Goal: Complete application form

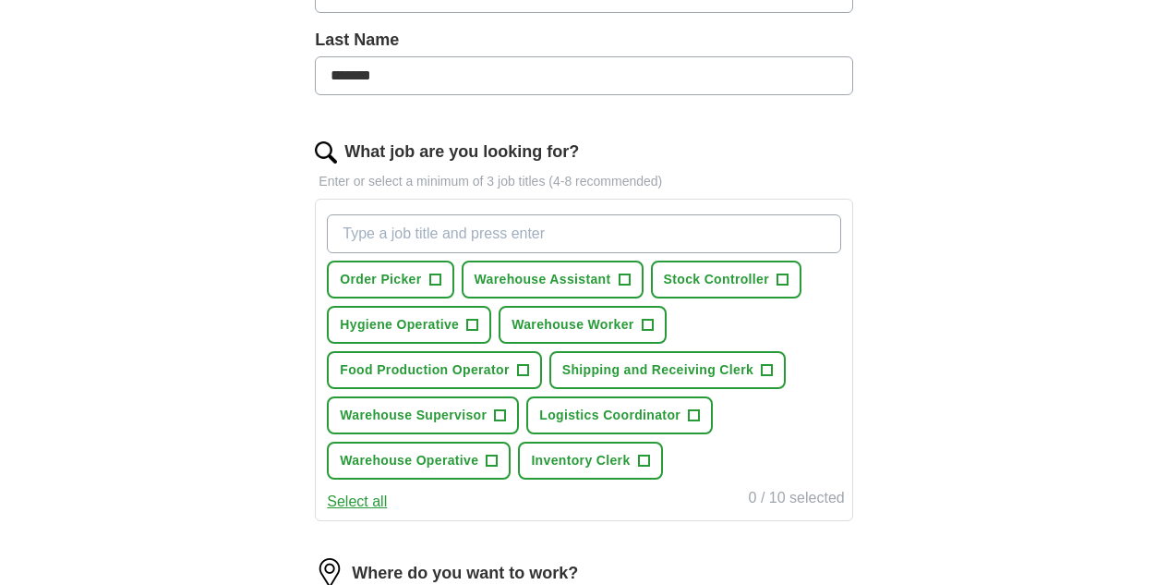
scroll to position [482, 0]
click at [459, 323] on span "Hygiene Operative" at bounding box center [399, 323] width 119 height 19
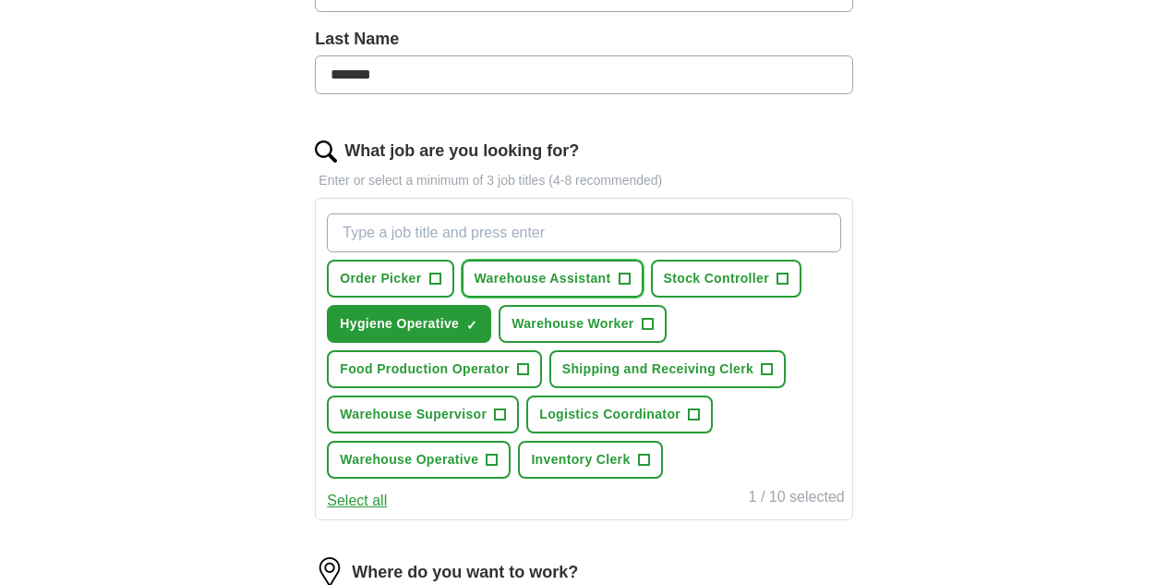
click at [542, 262] on button "Warehouse Assistant +" at bounding box center [553, 279] width 182 height 38
click at [562, 379] on span "Shipping and Receiving Clerk" at bounding box center [657, 368] width 191 height 19
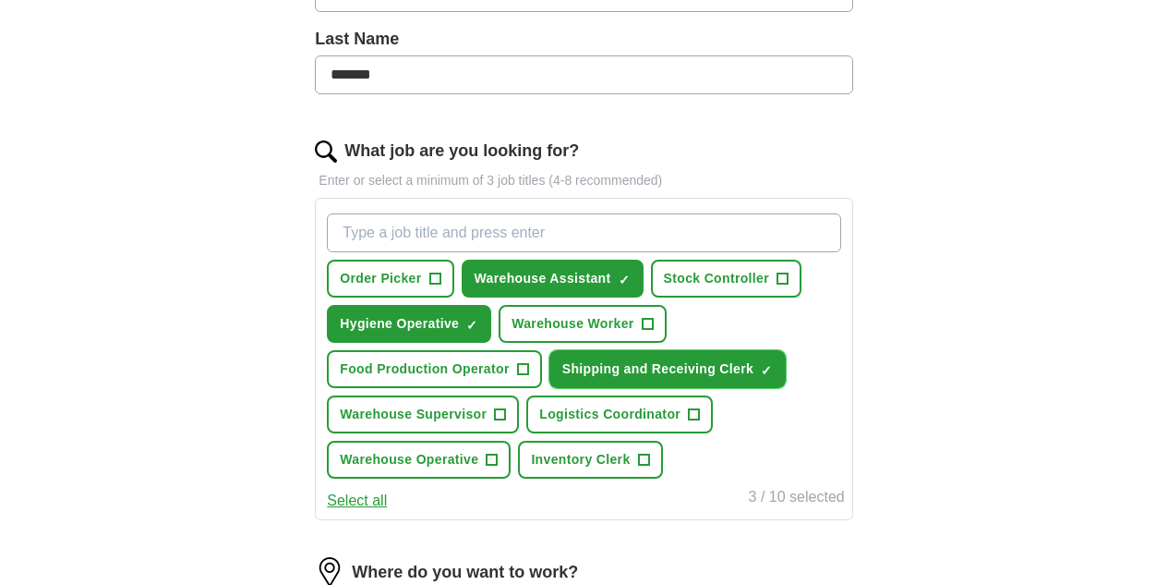
scroll to position [535, 0]
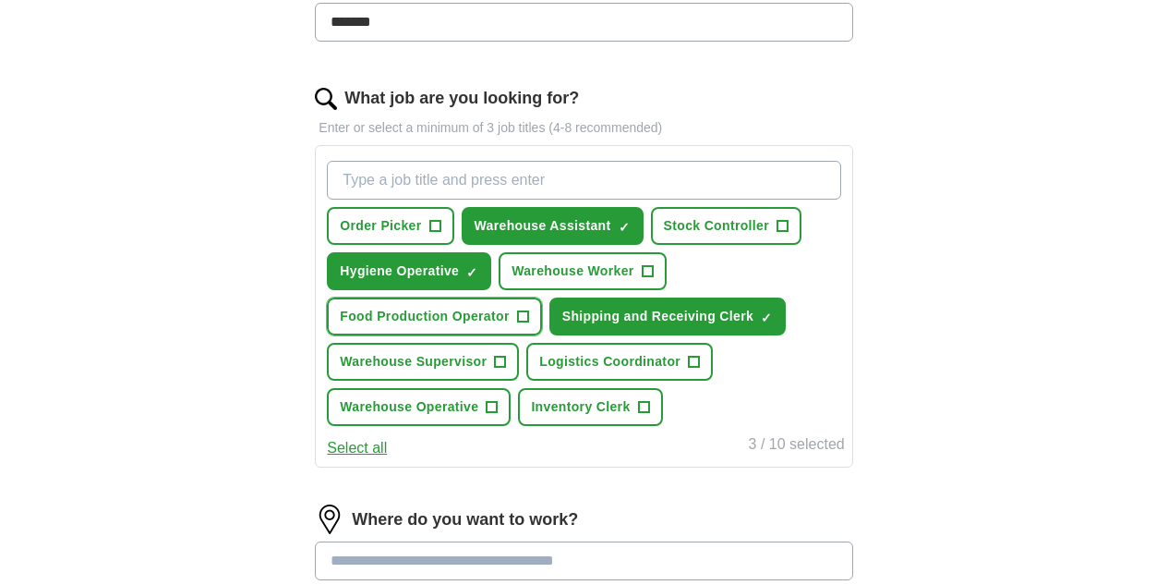
click at [509, 316] on span "Food Production Operator" at bounding box center [424, 316] width 169 height 19
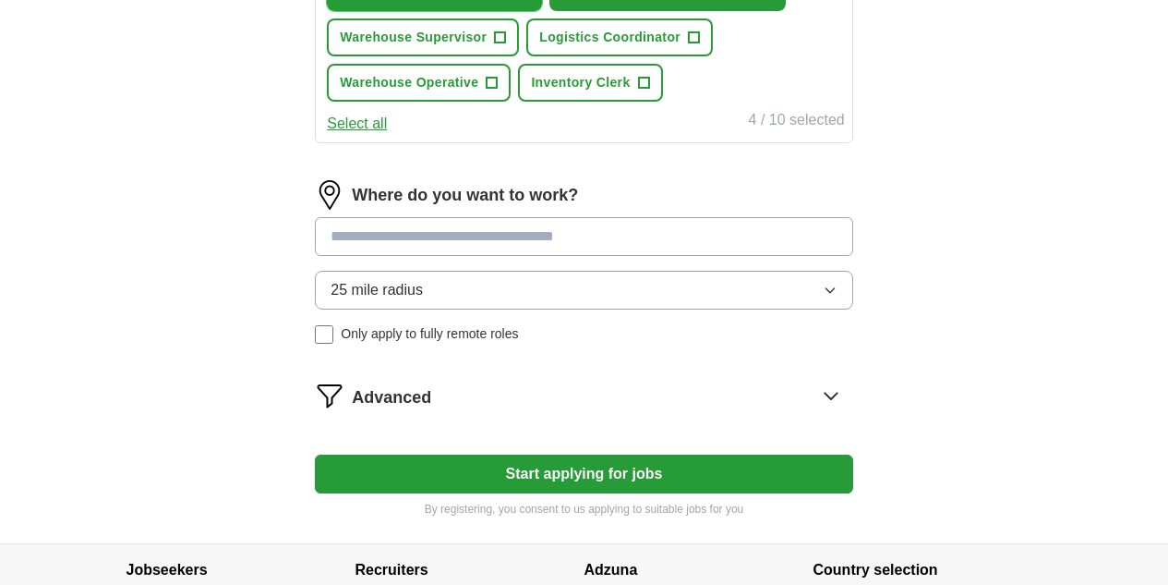
scroll to position [860, 0]
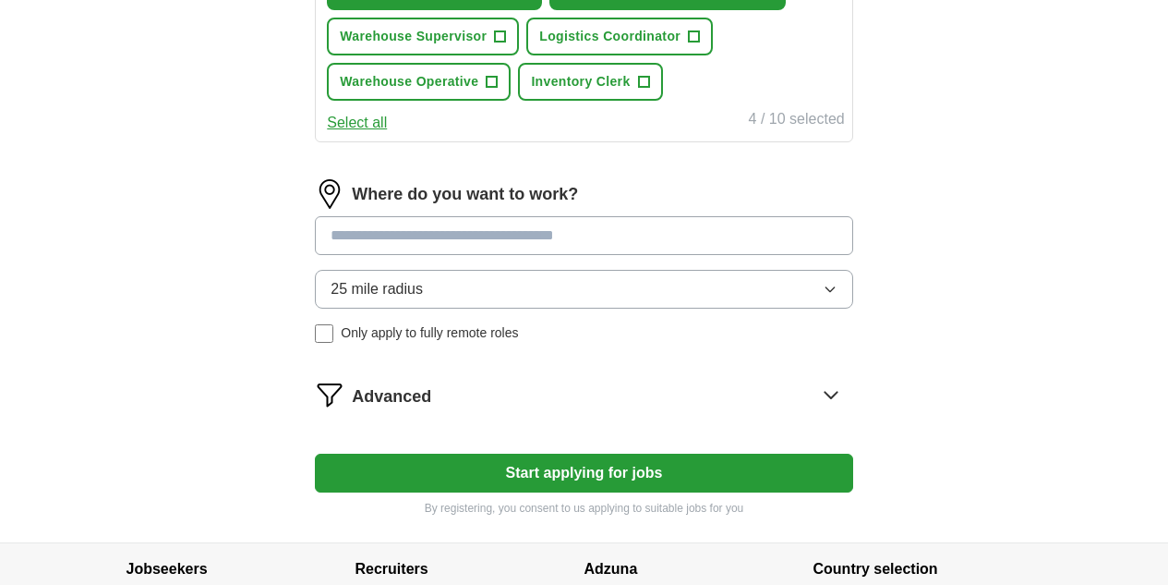
click at [823, 296] on icon "button" at bounding box center [830, 289] width 15 height 15
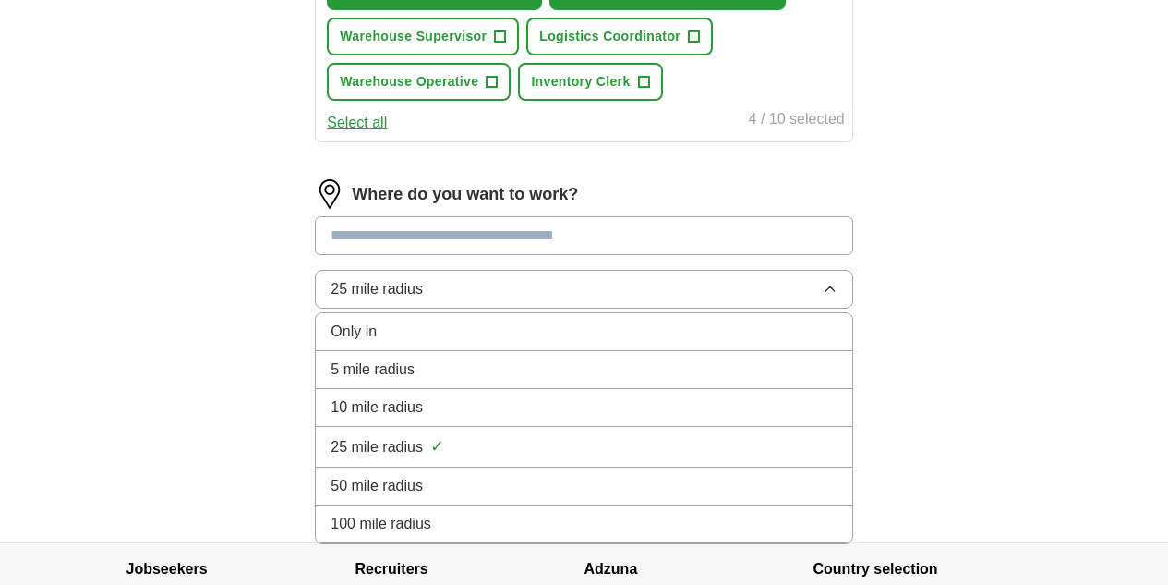
click at [526, 418] on div "10 mile radius" at bounding box center [584, 407] width 506 height 22
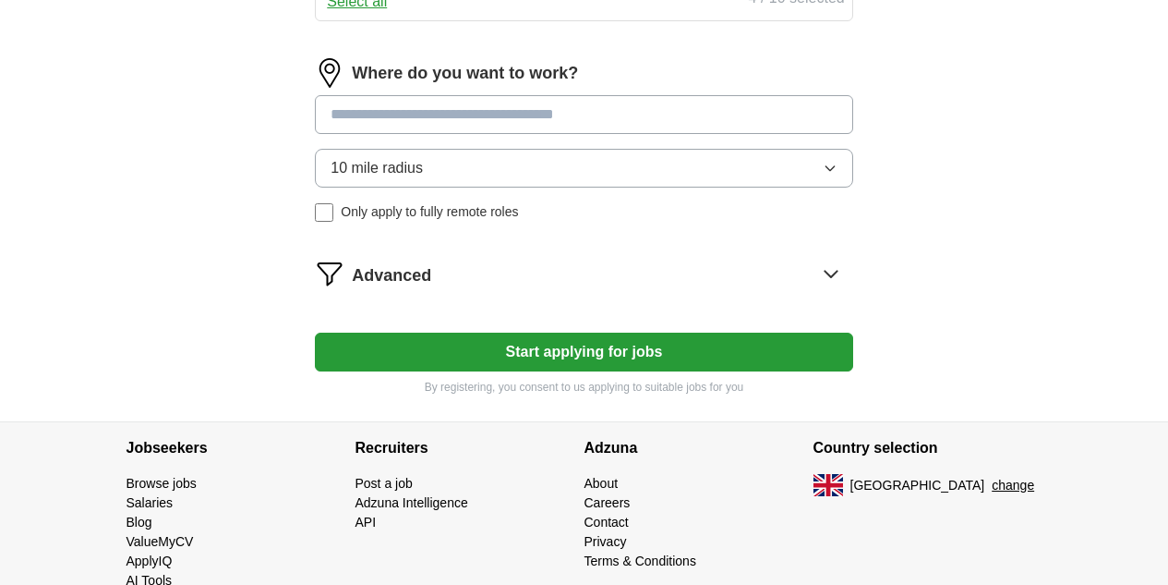
scroll to position [982, 0]
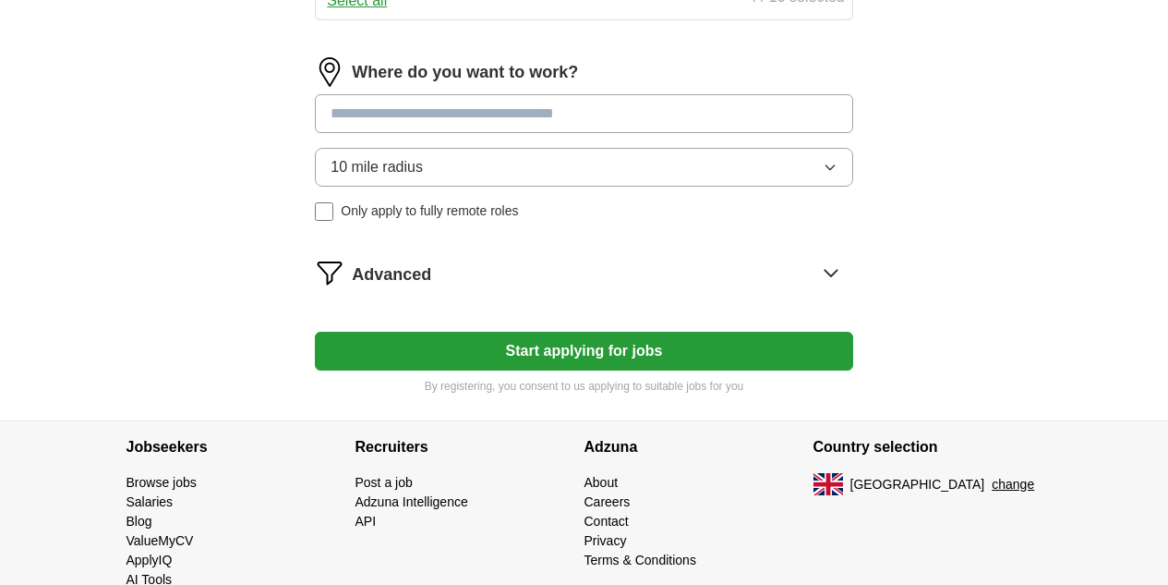
click at [443, 370] on button "Start applying for jobs" at bounding box center [584, 351] width 538 height 39
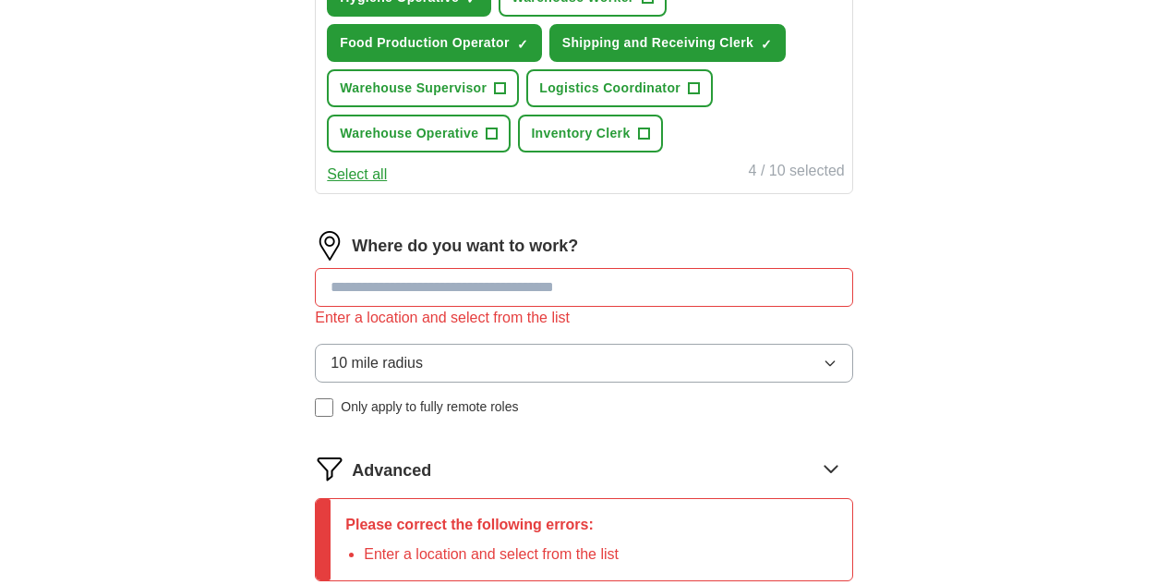
scroll to position [807, 0]
click at [419, 308] on input at bounding box center [584, 288] width 538 height 39
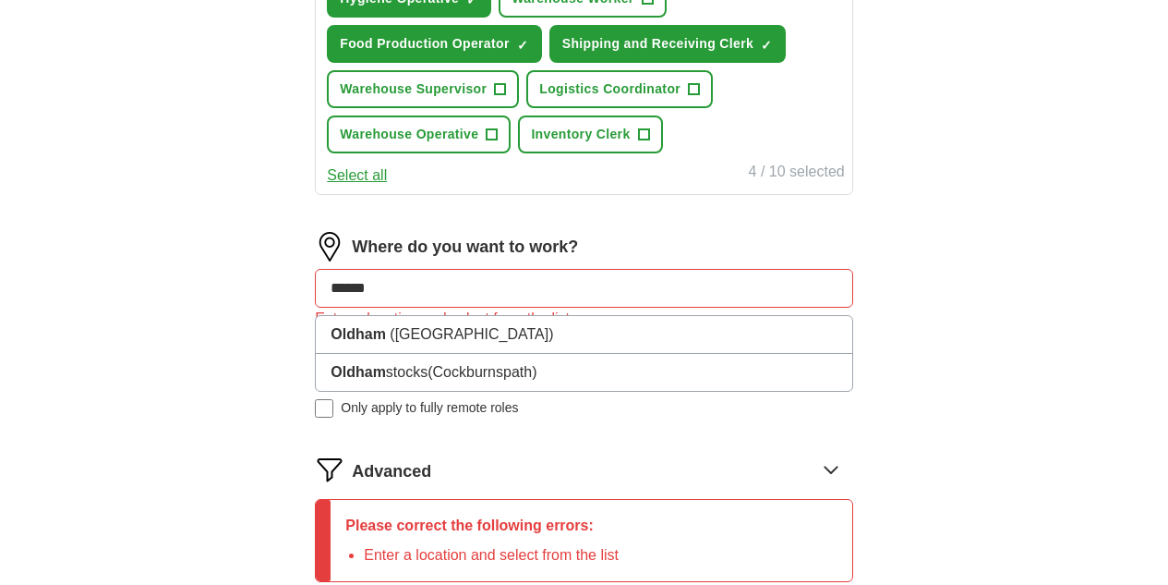
type input "******"
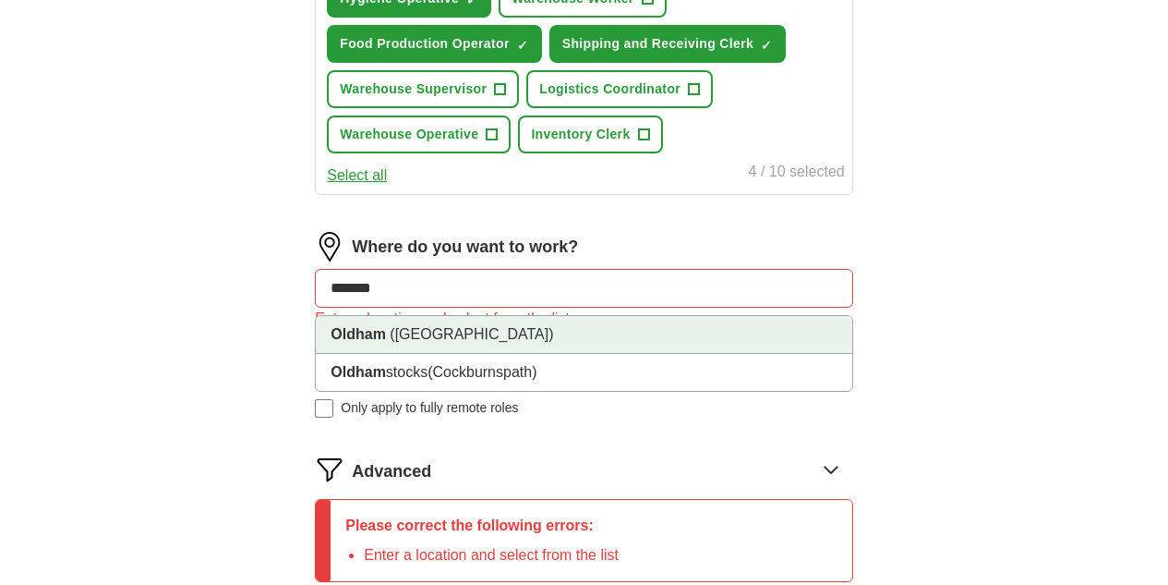
click at [386, 342] on strong "Oldham" at bounding box center [358, 334] width 55 height 16
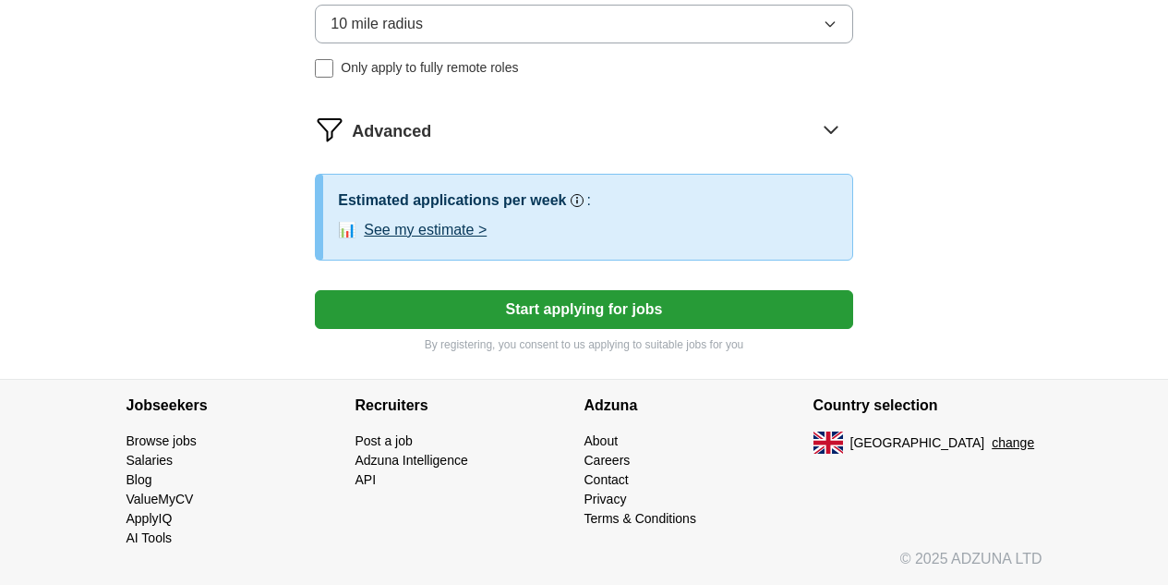
scroll to position [1163, 0]
click at [436, 329] on button "Start applying for jobs" at bounding box center [584, 309] width 538 height 39
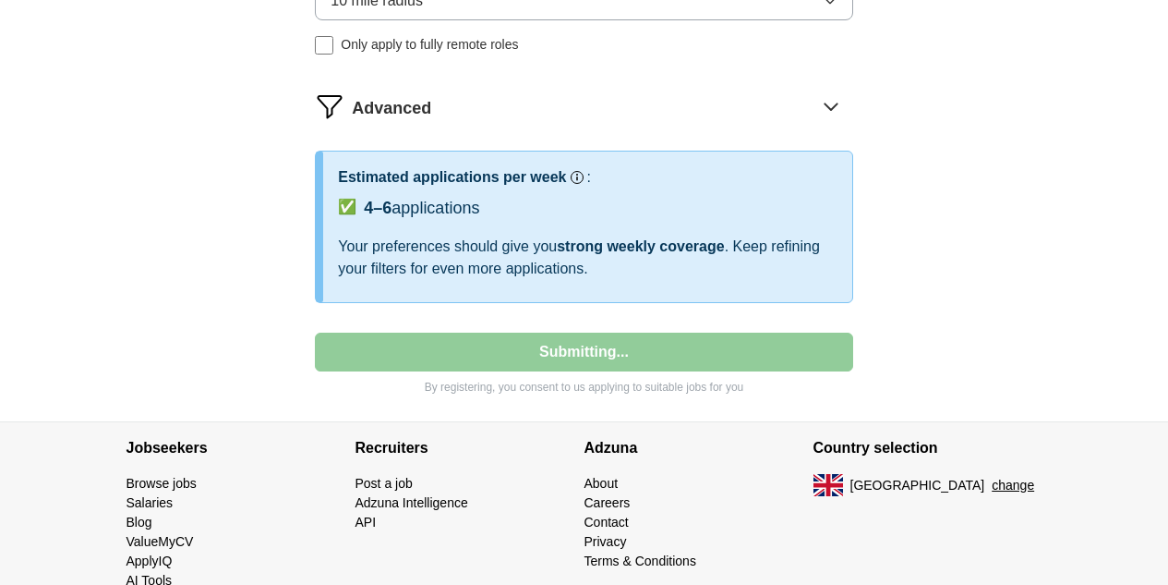
select select "**"
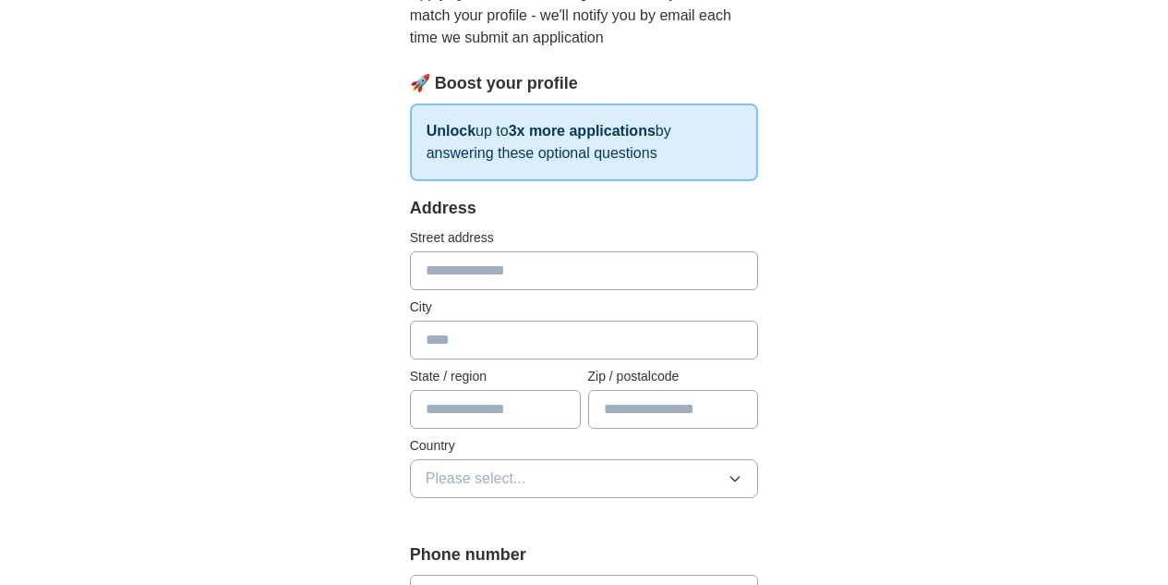
scroll to position [227, 0]
click at [484, 252] on input "text" at bounding box center [584, 271] width 349 height 39
